Goal: Check status: Check status

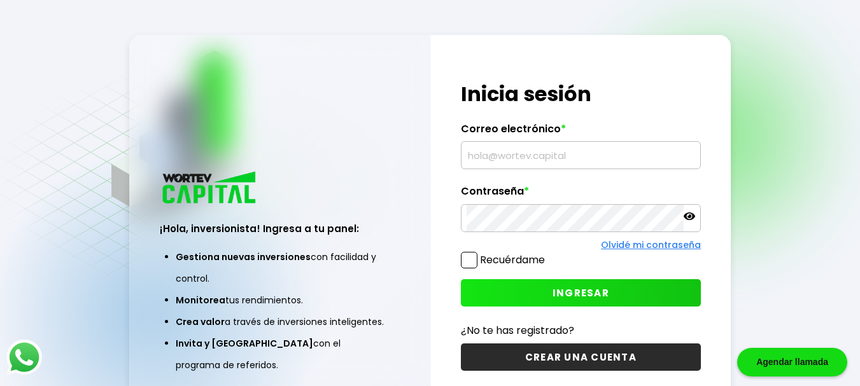
type input "[EMAIL_ADDRESS][DOMAIN_NAME]"
click at [688, 218] on icon at bounding box center [689, 217] width 11 height 8
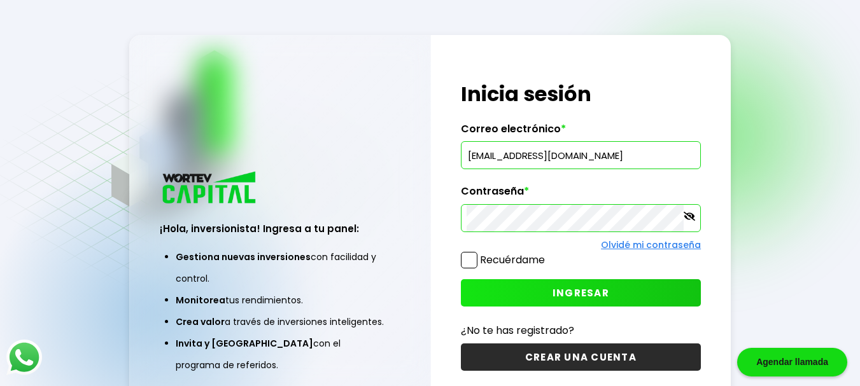
click at [688, 218] on icon at bounding box center [689, 216] width 11 height 11
click at [579, 288] on span "INGRESAR" at bounding box center [581, 292] width 57 height 13
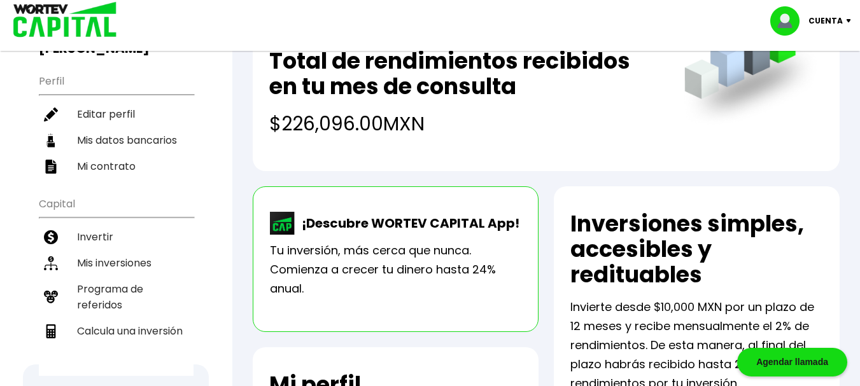
scroll to position [134, 0]
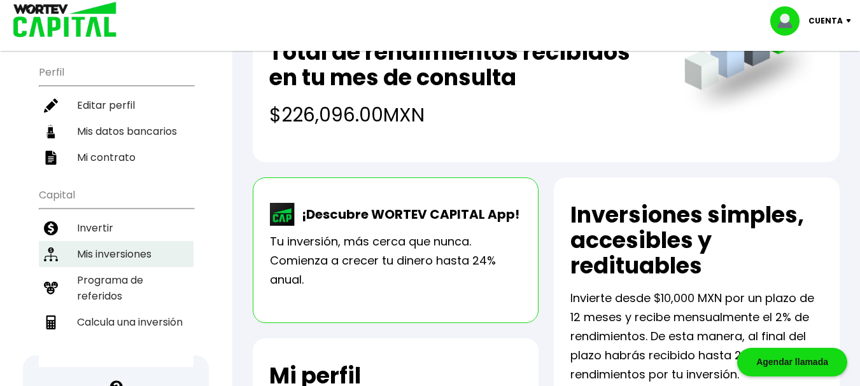
click at [143, 241] on li "Mis inversiones" at bounding box center [116, 254] width 155 height 26
